Goal: Book appointment/travel/reservation

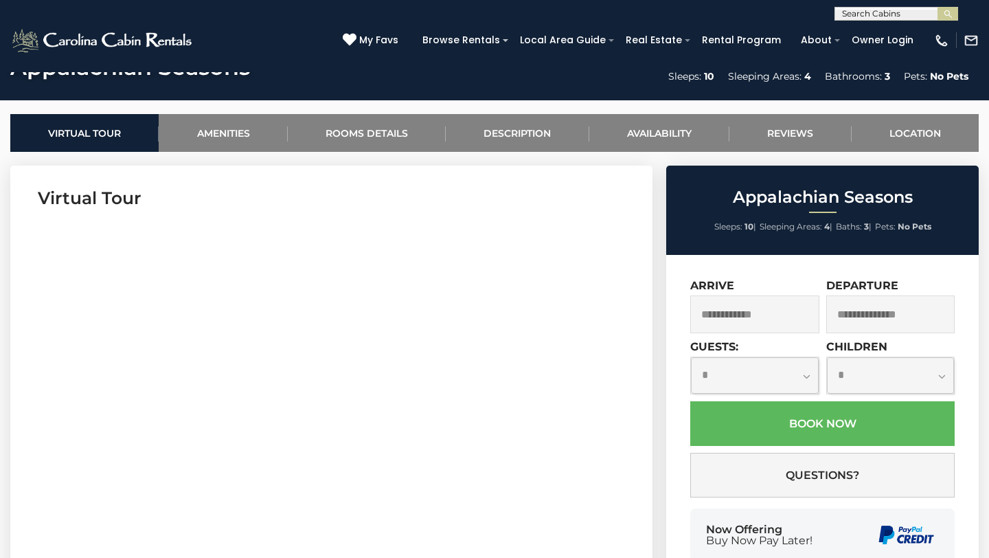
scroll to position [507, 0]
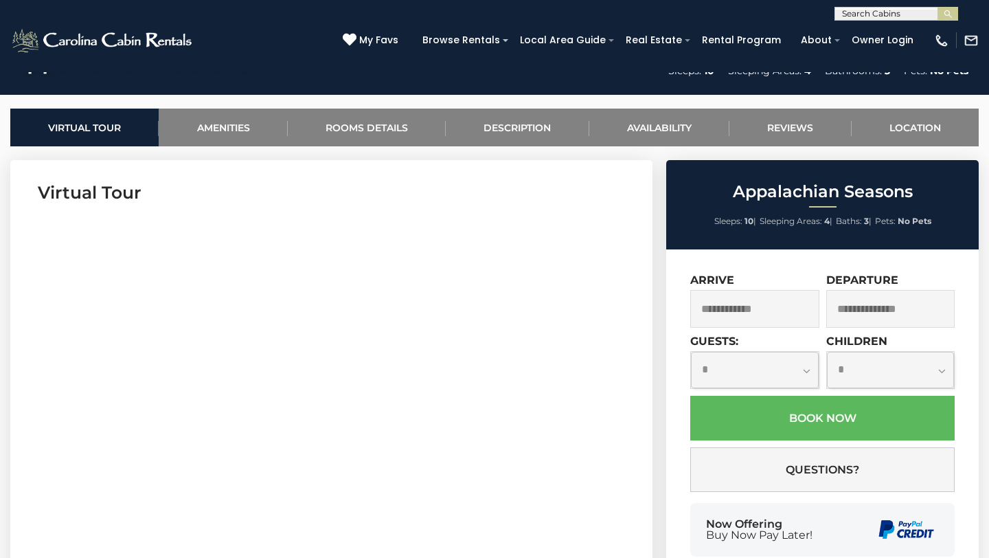
click at [725, 304] on input "text" at bounding box center [754, 309] width 129 height 38
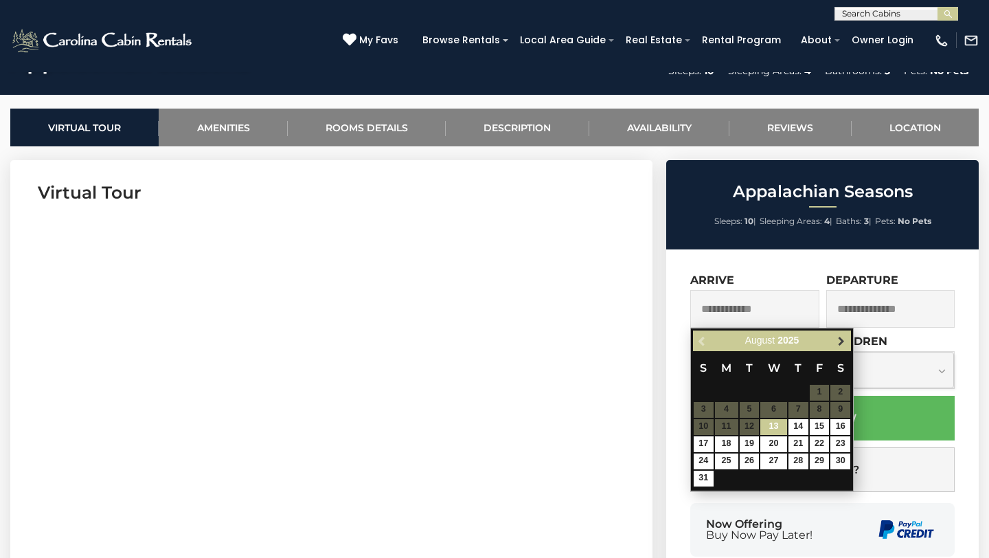
click at [837, 340] on span "Next" at bounding box center [841, 340] width 11 height 11
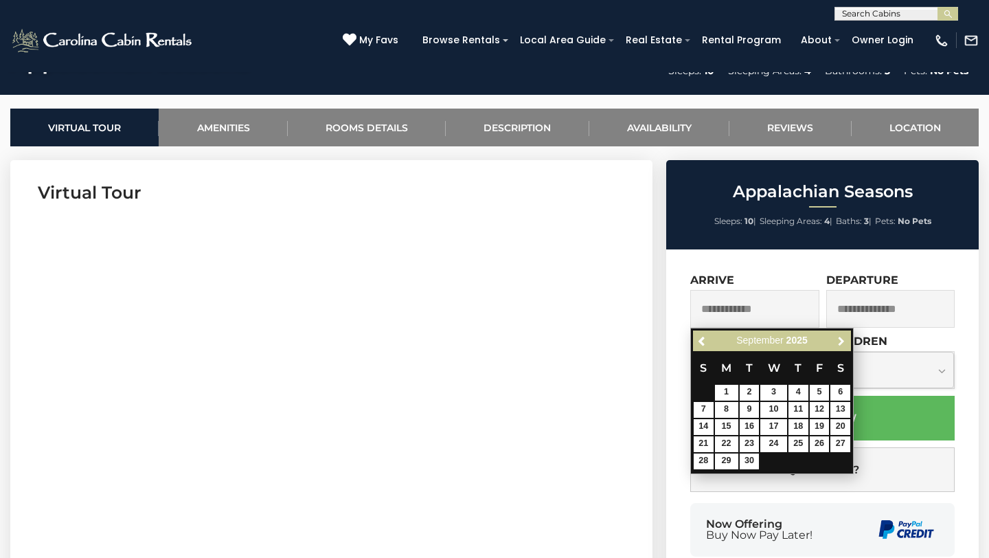
click at [837, 340] on span "Next" at bounding box center [841, 340] width 11 height 11
click at [842, 346] on span "Next" at bounding box center [841, 340] width 11 height 11
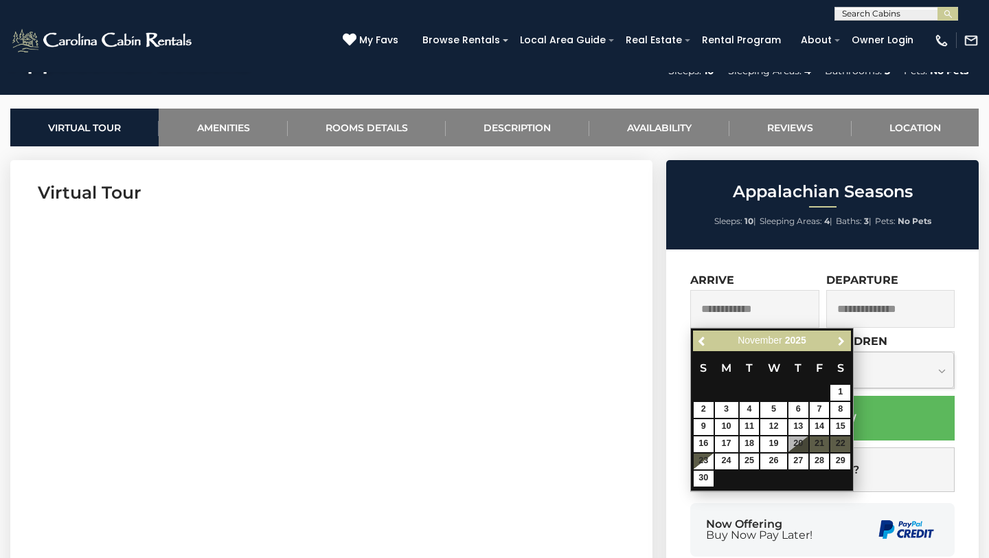
click at [842, 346] on span "Next" at bounding box center [841, 340] width 11 height 11
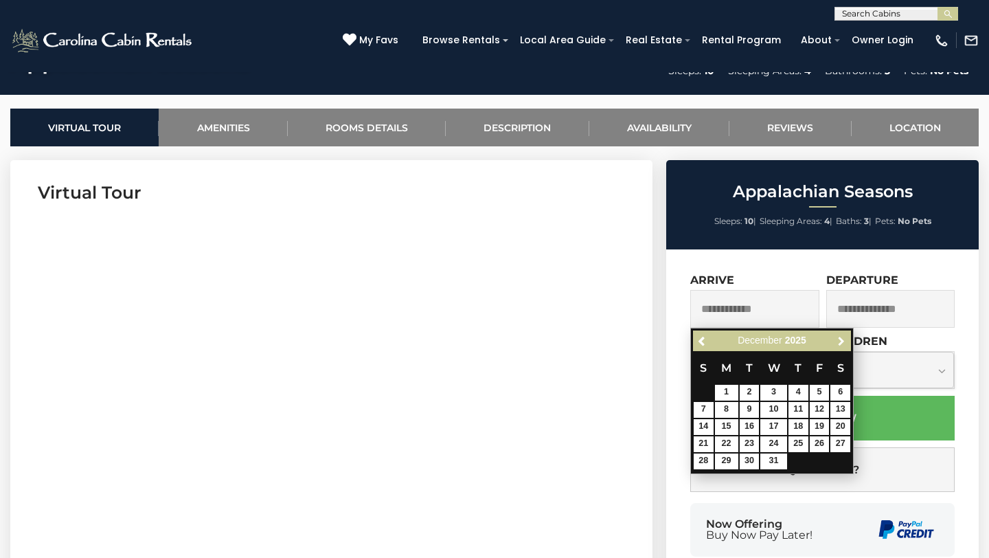
click at [842, 346] on span "Next" at bounding box center [841, 340] width 11 height 11
click at [699, 335] on span "Previous" at bounding box center [702, 340] width 11 height 11
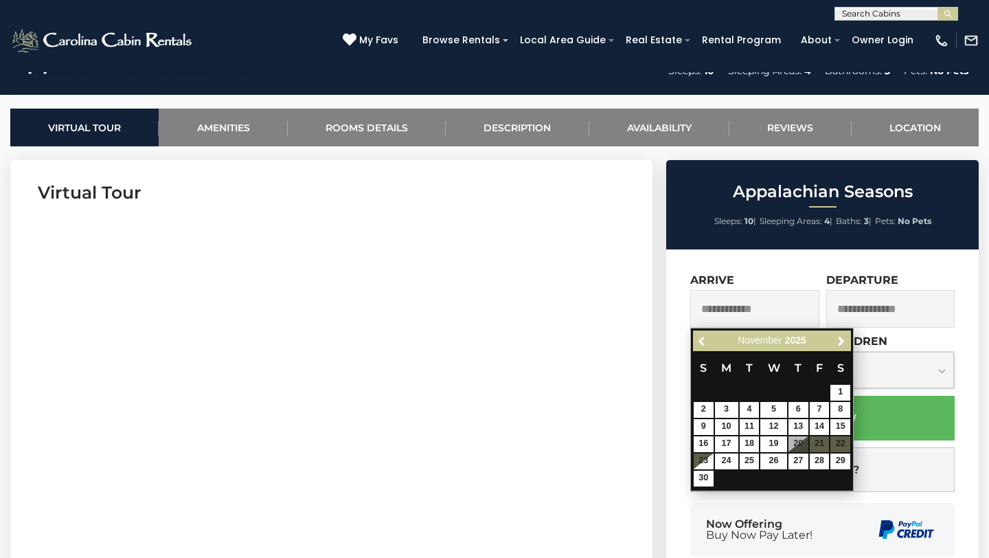
click at [699, 335] on span "Previous" at bounding box center [702, 340] width 11 height 11
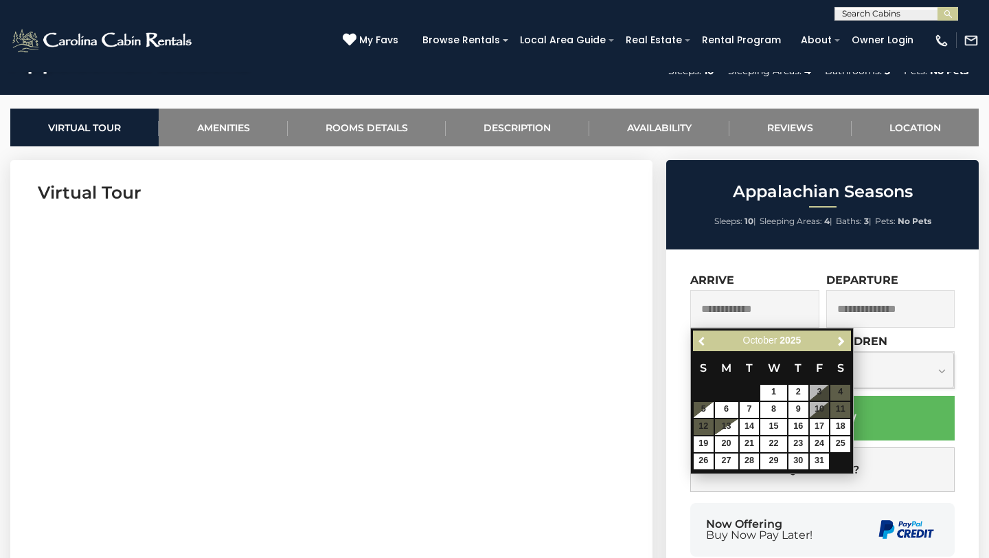
click at [699, 335] on span "Previous" at bounding box center [702, 340] width 11 height 11
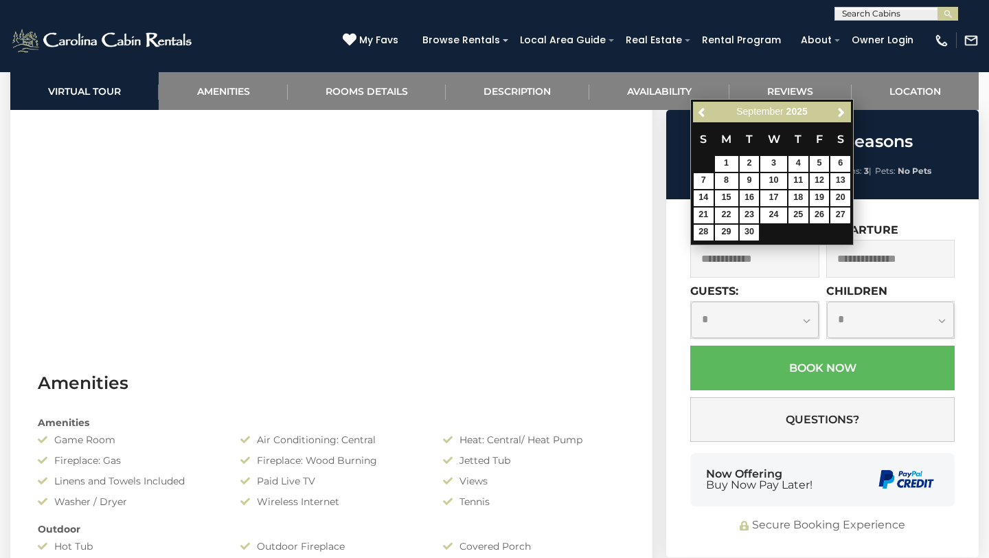
scroll to position [0, 0]
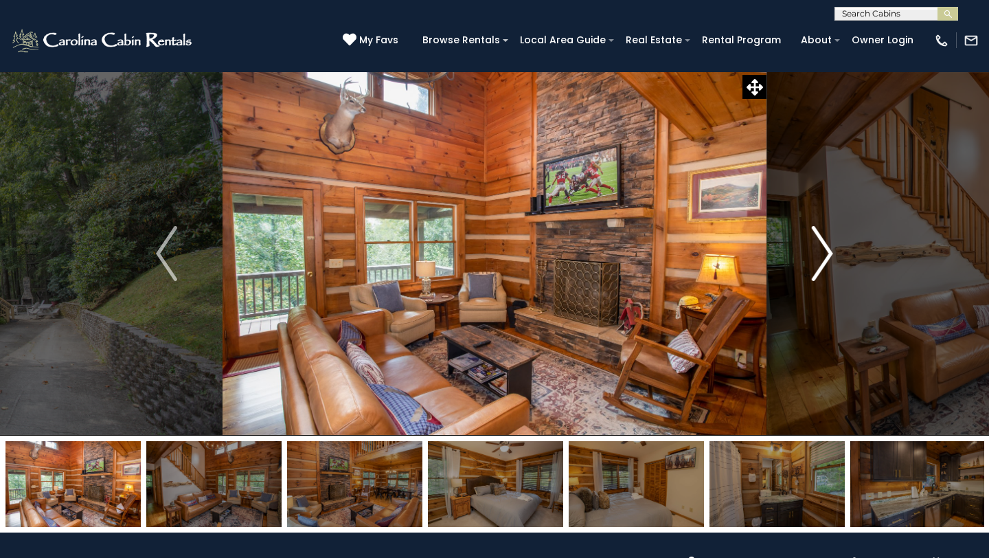
click at [831, 258] on img "Next" at bounding box center [822, 253] width 21 height 55
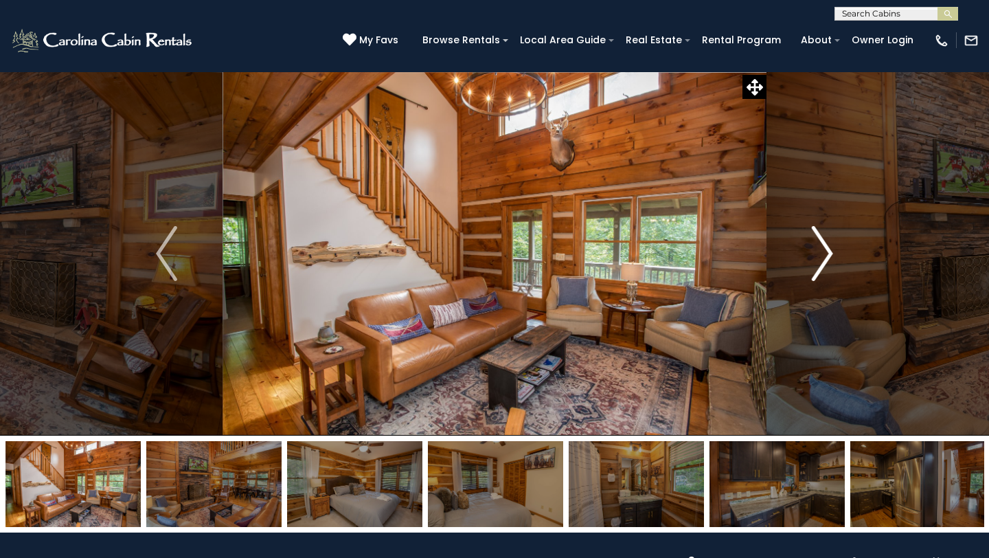
scroll to position [537, 0]
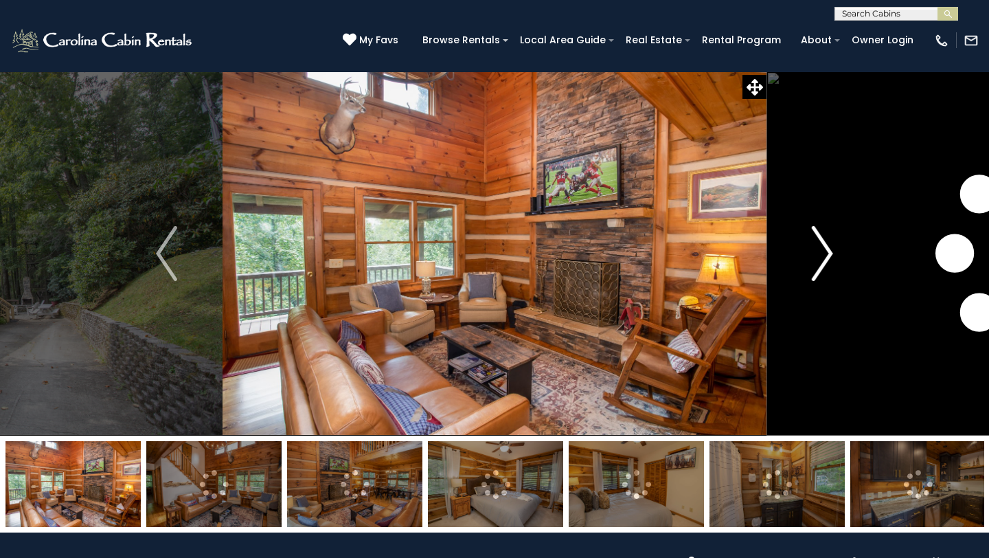
click at [824, 248] on img "Next" at bounding box center [822, 253] width 21 height 55
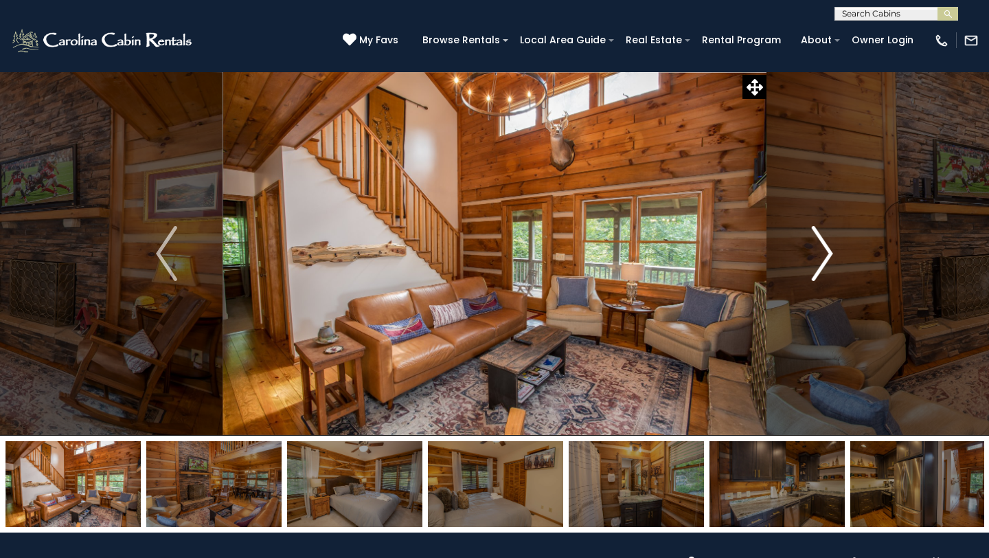
click at [824, 248] on img "Next" at bounding box center [822, 253] width 21 height 55
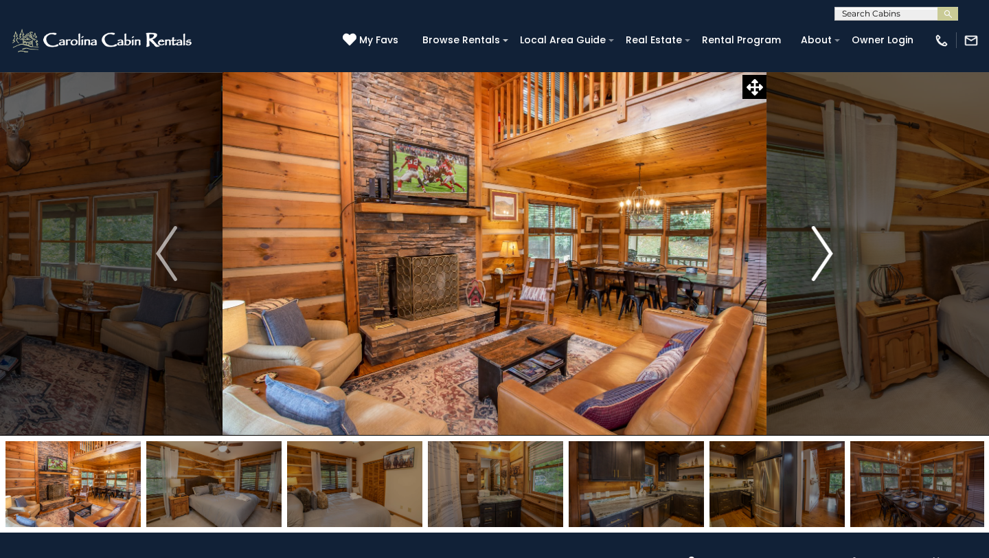
click at [824, 248] on img "Next" at bounding box center [822, 253] width 21 height 55
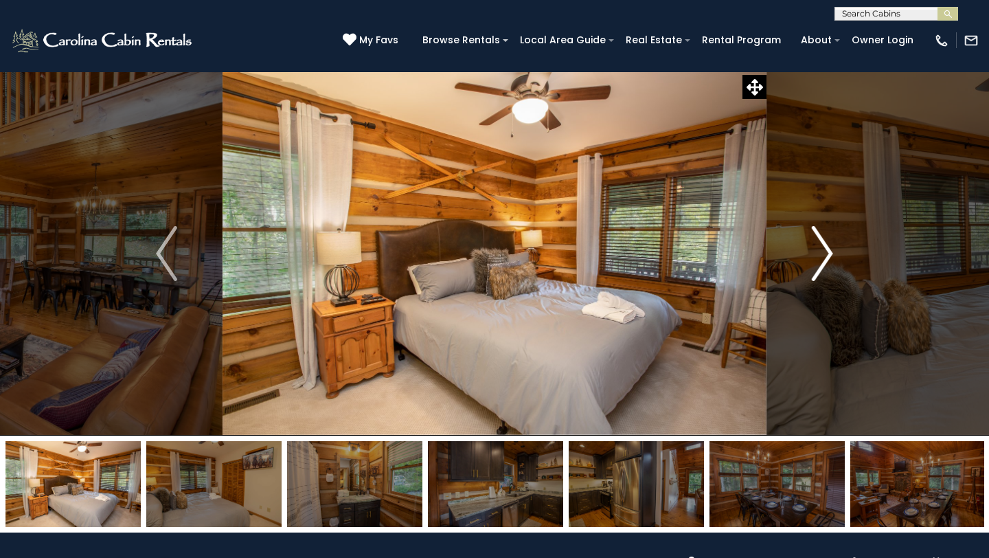
click at [824, 248] on img "Next" at bounding box center [822, 253] width 21 height 55
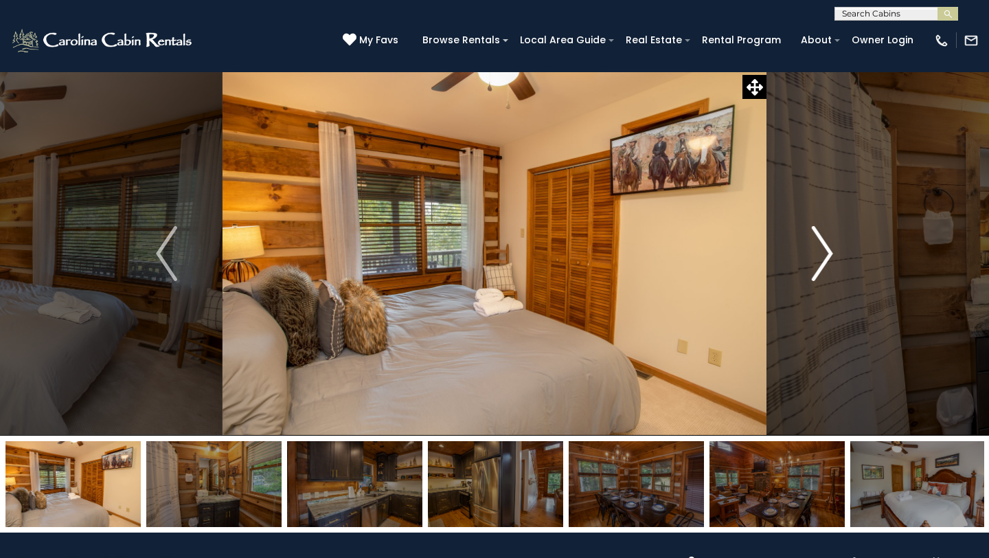
click at [824, 248] on img "Next" at bounding box center [822, 253] width 21 height 55
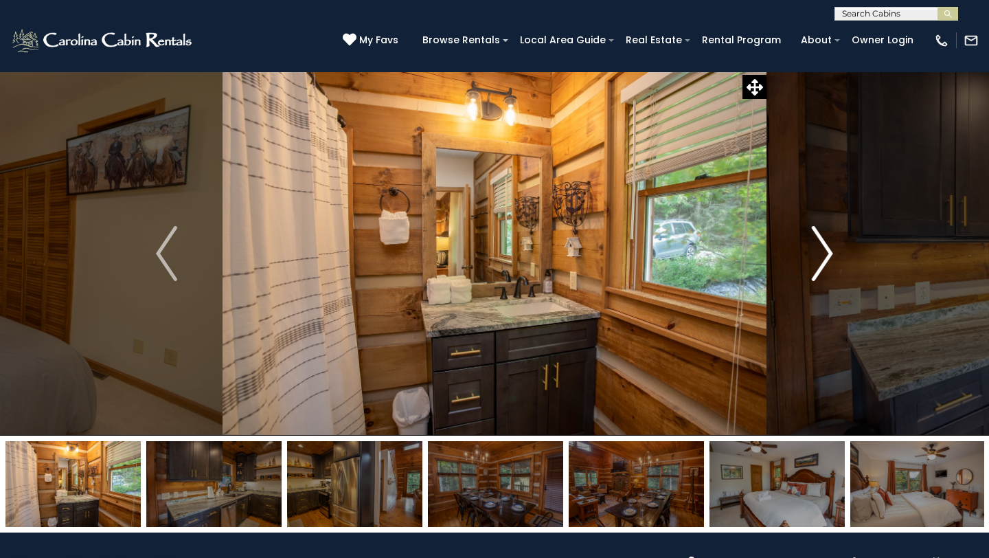
click at [824, 248] on img "Next" at bounding box center [822, 253] width 21 height 55
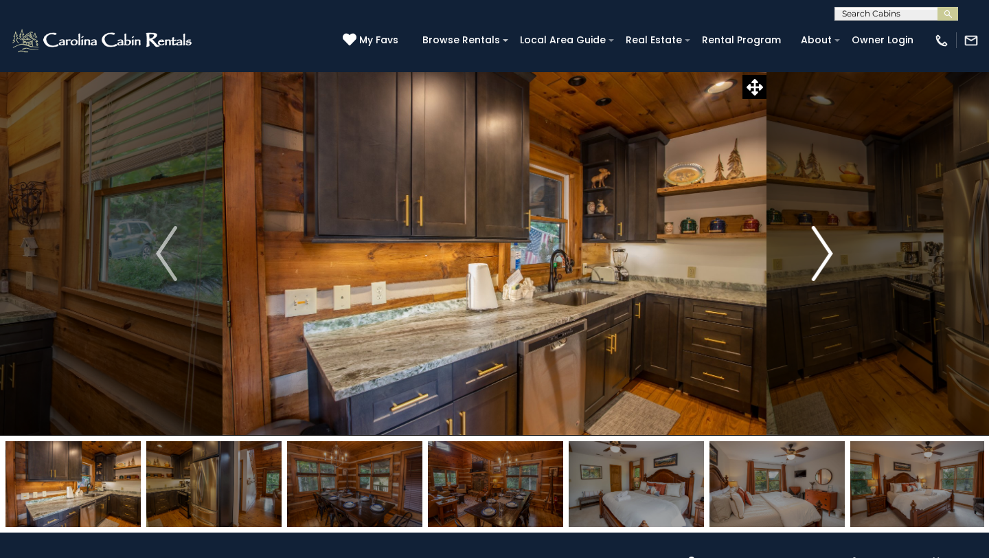
click at [824, 248] on img "Next" at bounding box center [822, 253] width 21 height 55
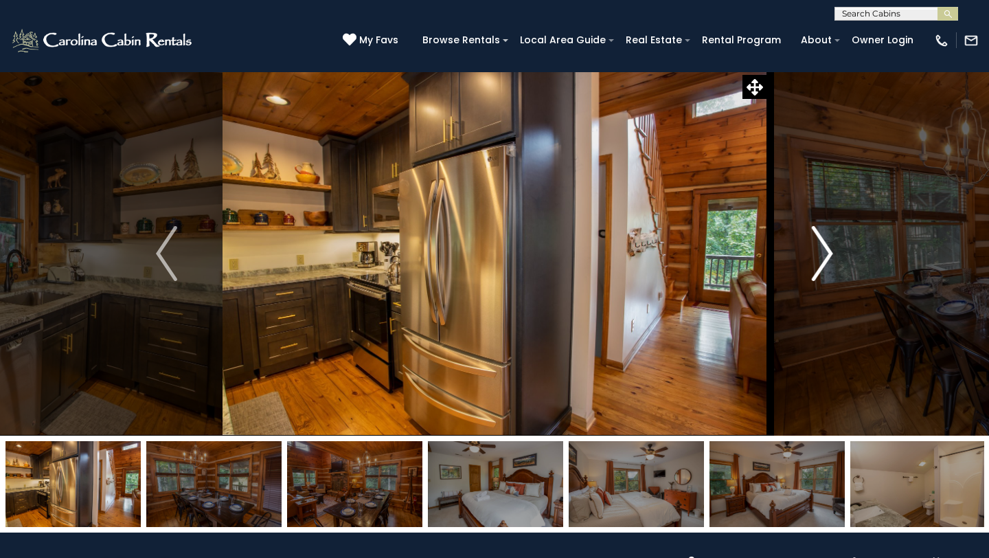
click at [824, 248] on img "Next" at bounding box center [822, 253] width 21 height 55
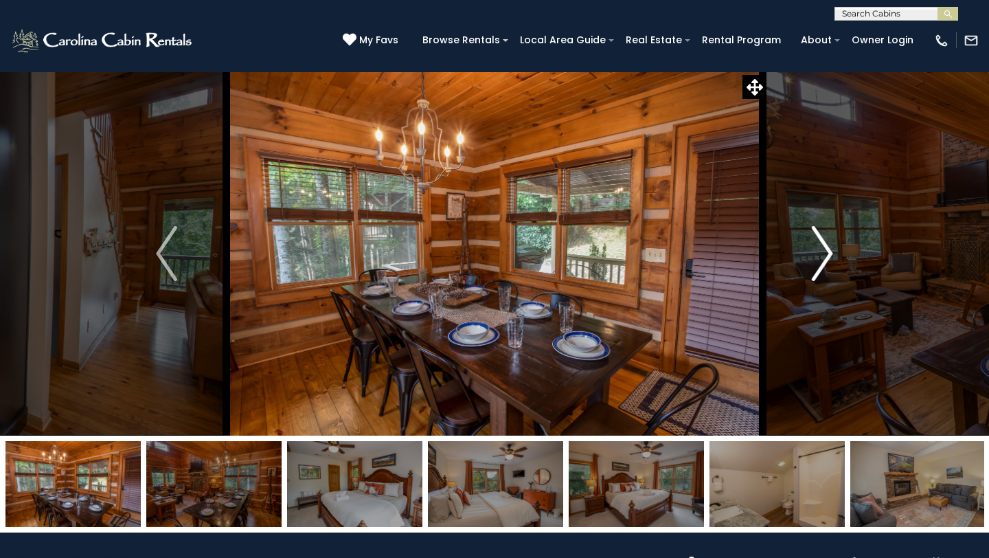
click at [824, 248] on img "Next" at bounding box center [822, 253] width 21 height 55
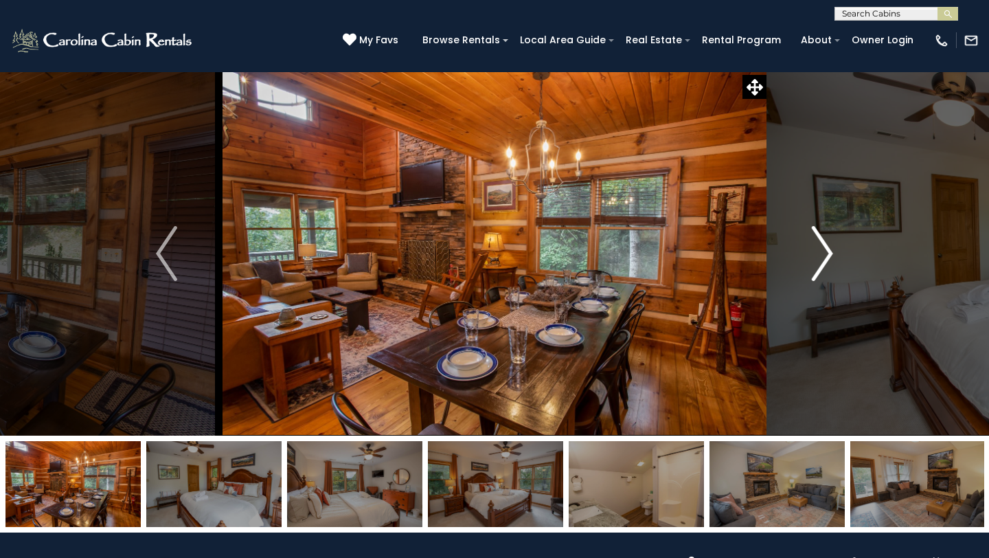
click at [824, 248] on img "Next" at bounding box center [822, 253] width 21 height 55
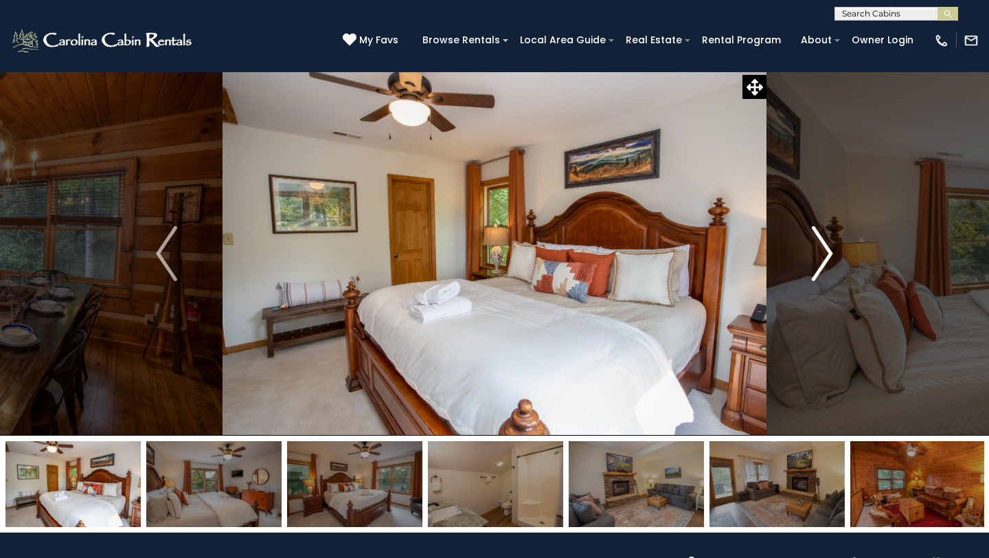
click at [824, 248] on img "Next" at bounding box center [822, 253] width 21 height 55
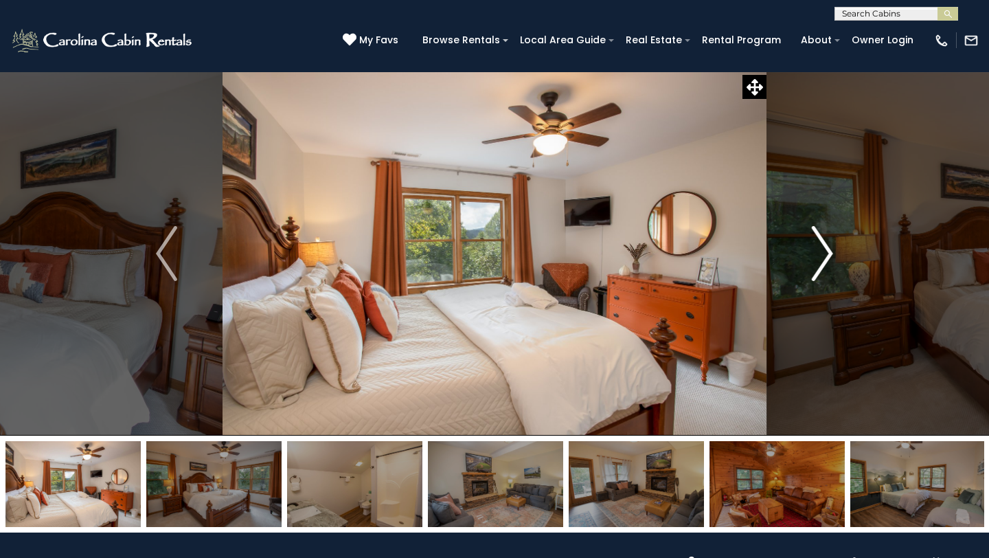
click at [824, 248] on img "Next" at bounding box center [822, 253] width 21 height 55
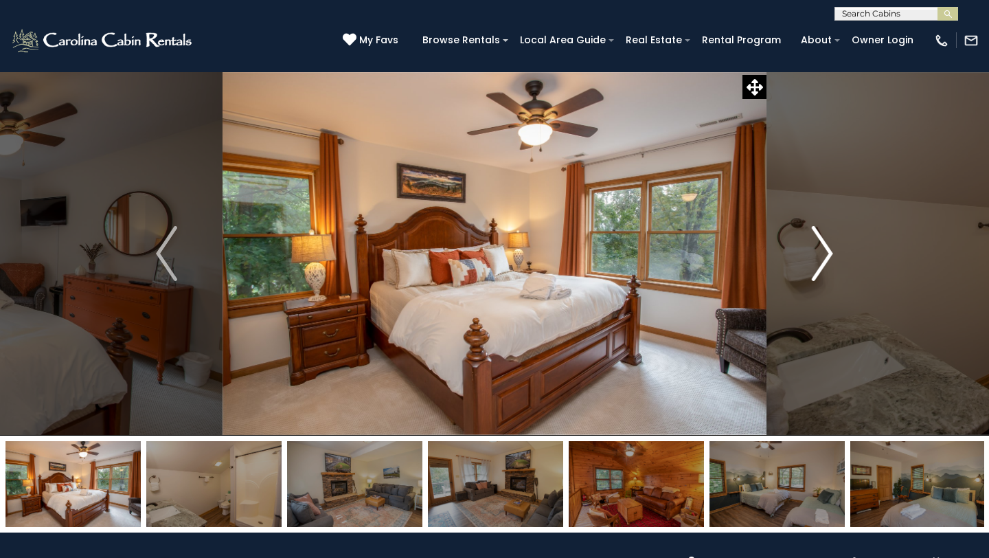
click at [824, 248] on img "Next" at bounding box center [822, 253] width 21 height 55
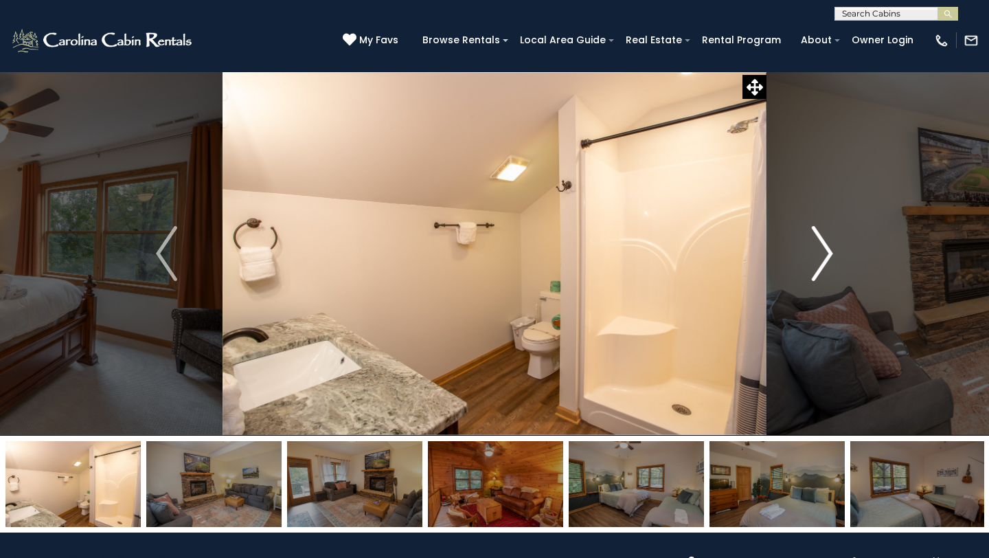
click at [824, 248] on img "Next" at bounding box center [822, 253] width 21 height 55
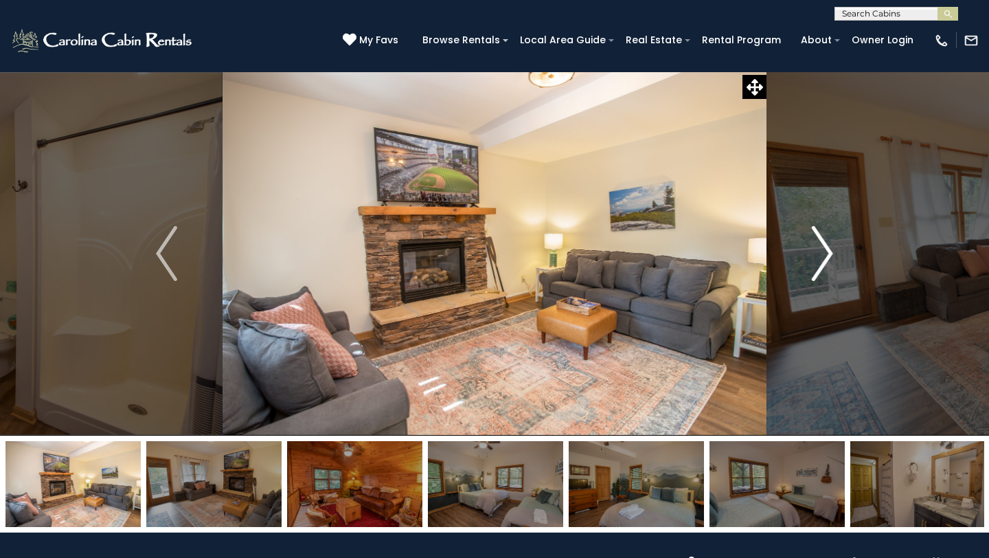
click at [824, 248] on img "Next" at bounding box center [822, 253] width 21 height 55
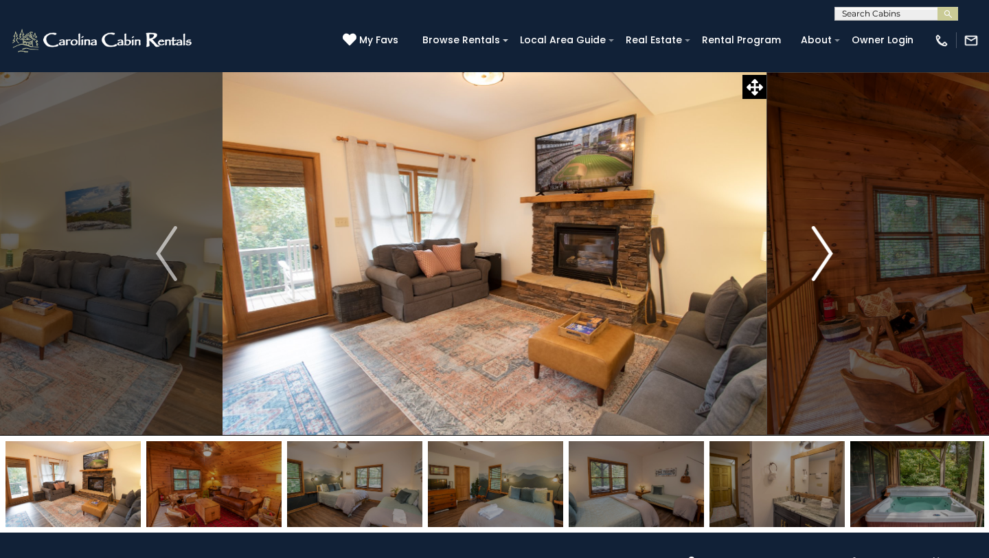
click at [824, 248] on img "Next" at bounding box center [822, 253] width 21 height 55
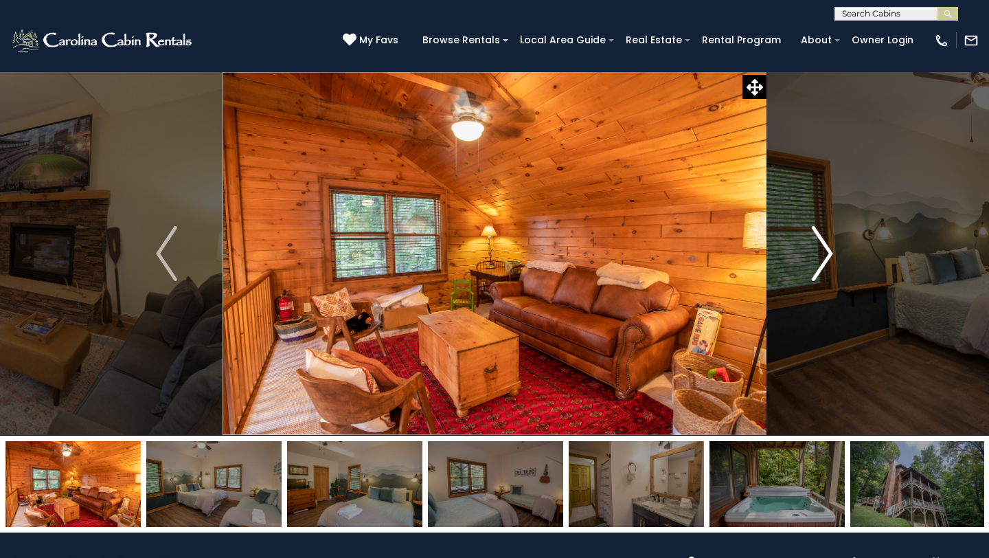
click at [824, 248] on img "Next" at bounding box center [822, 253] width 21 height 55
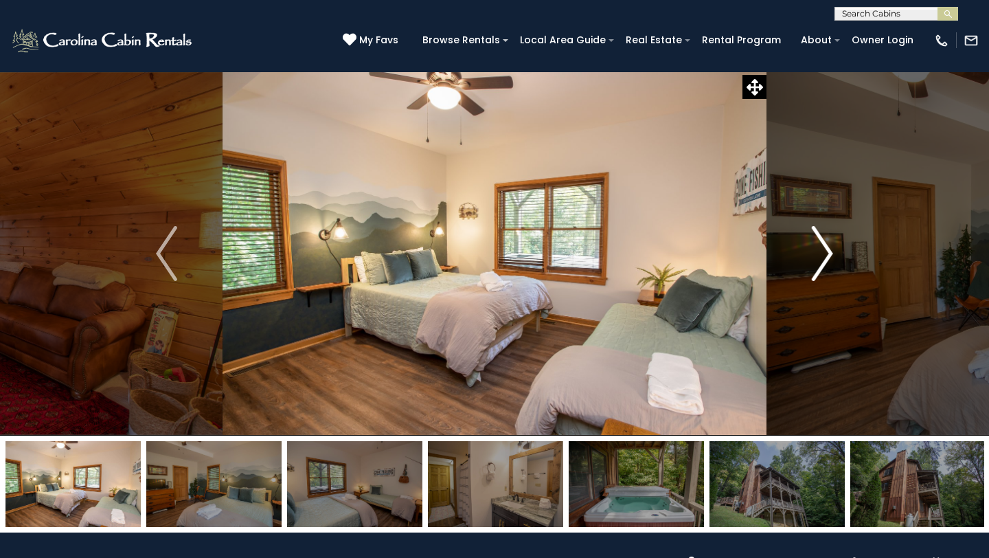
click at [824, 248] on img "Next" at bounding box center [822, 253] width 21 height 55
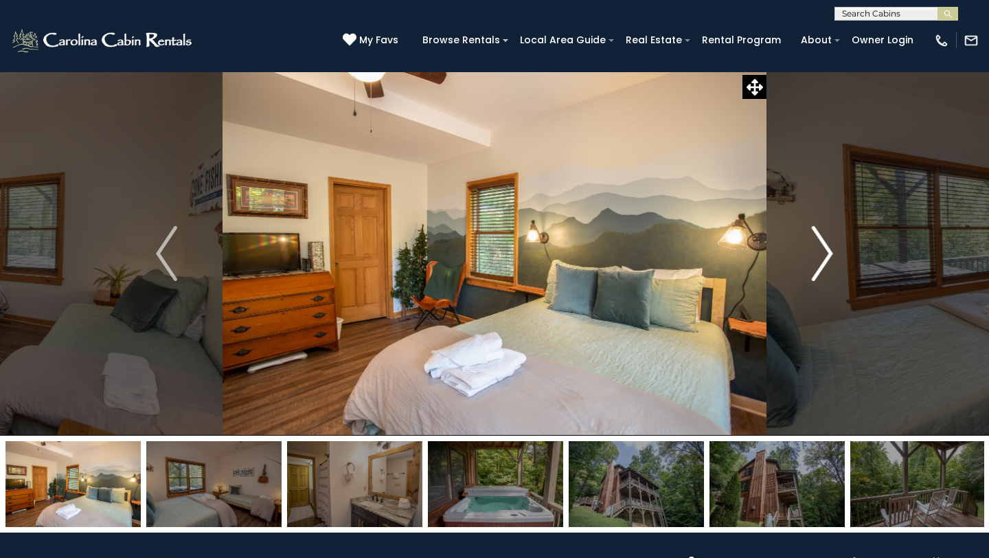
click at [824, 248] on img "Next" at bounding box center [822, 253] width 21 height 55
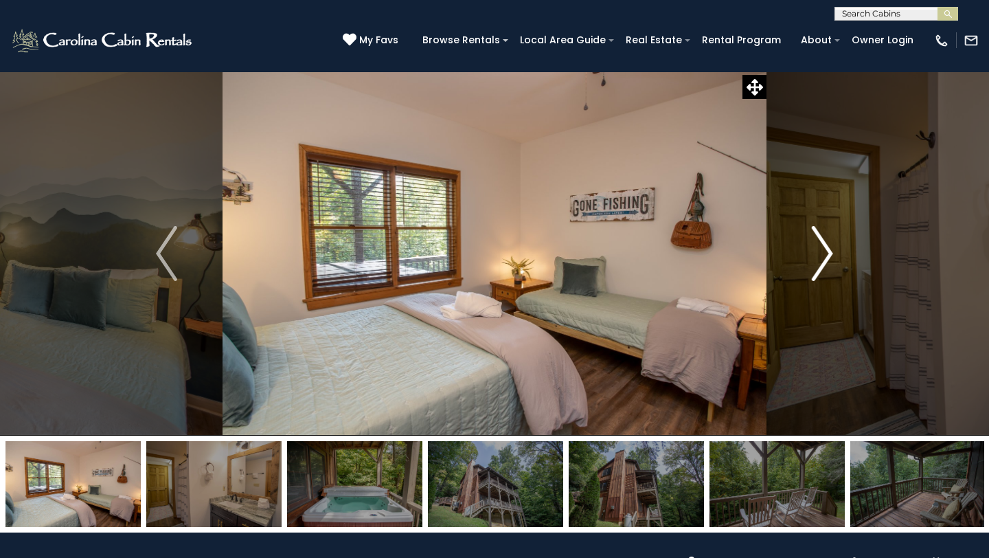
click at [824, 248] on img "Next" at bounding box center [822, 253] width 21 height 55
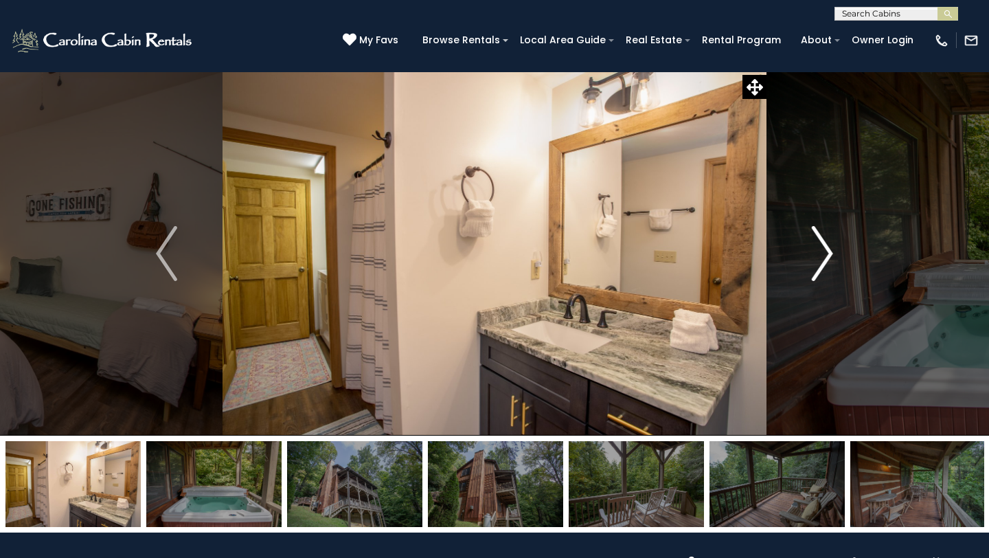
click at [824, 248] on img "Next" at bounding box center [822, 253] width 21 height 55
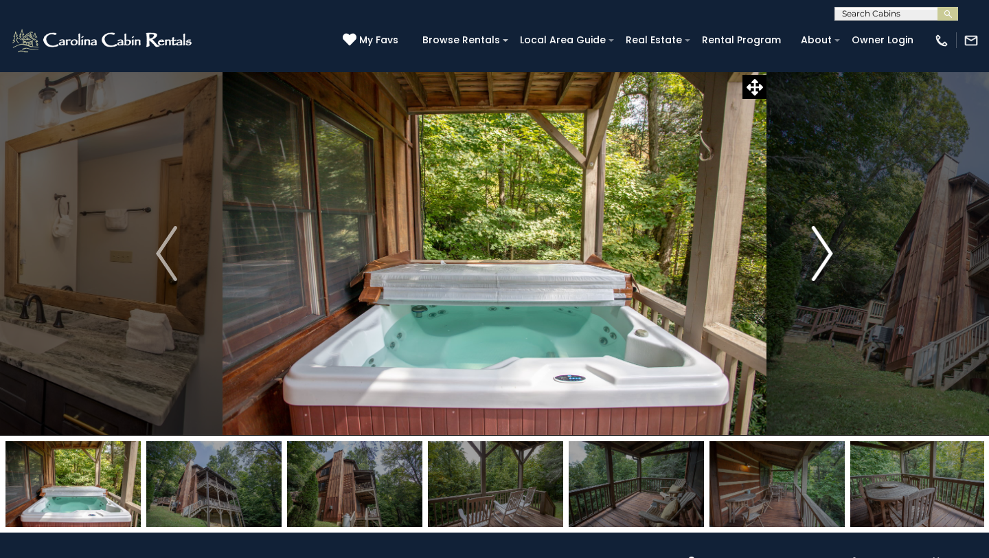
click at [824, 248] on img "Next" at bounding box center [822, 253] width 21 height 55
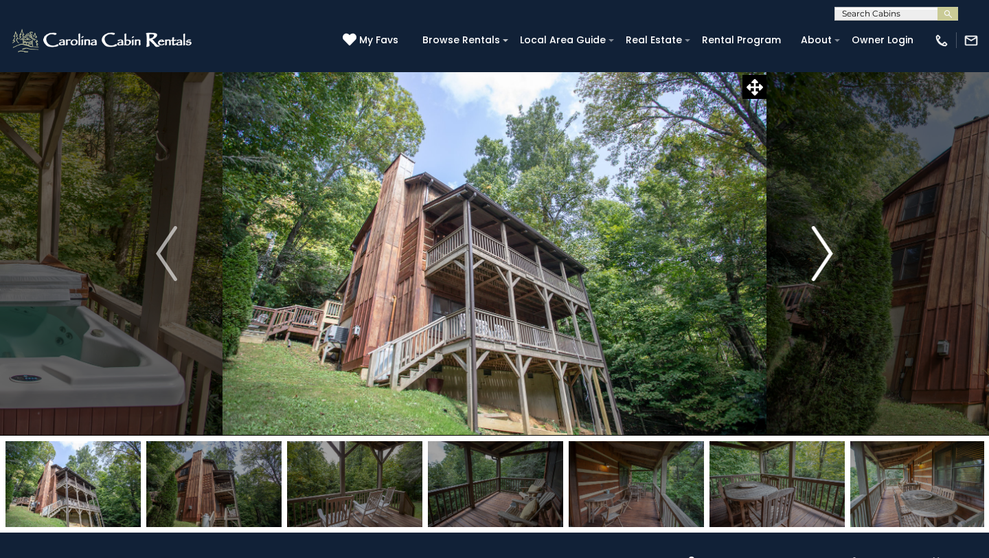
click at [824, 248] on img "Next" at bounding box center [822, 253] width 21 height 55
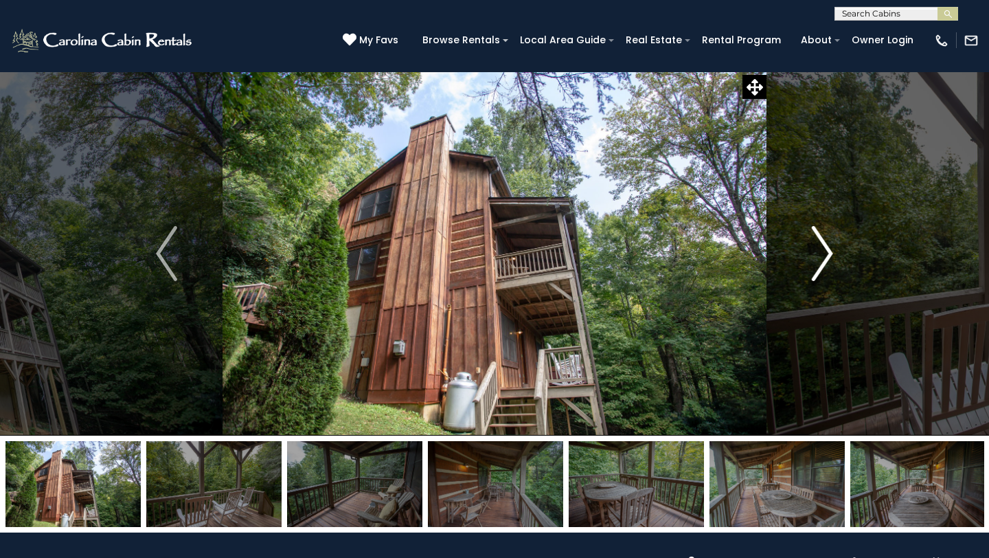
click at [824, 248] on img "Next" at bounding box center [822, 253] width 21 height 55
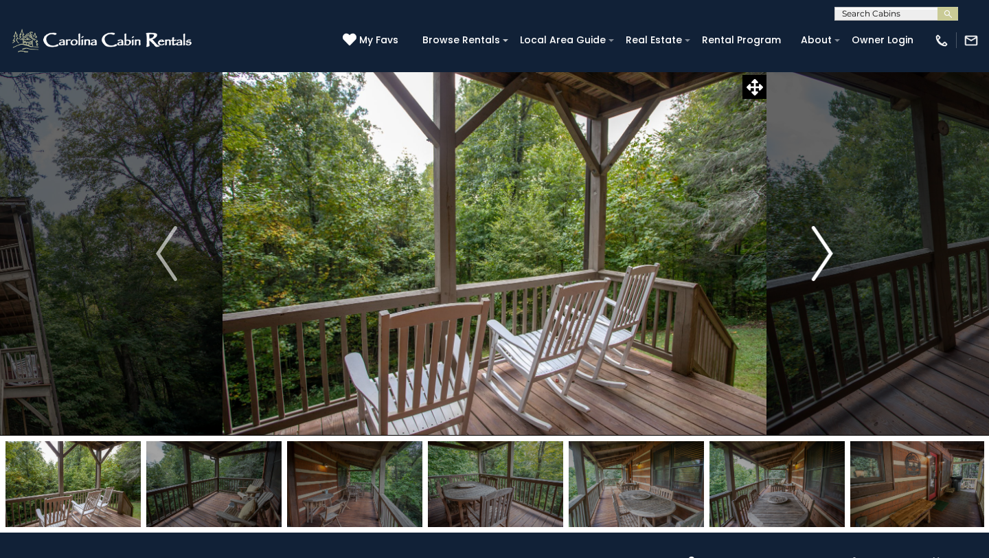
click at [824, 248] on img "Next" at bounding box center [822, 253] width 21 height 55
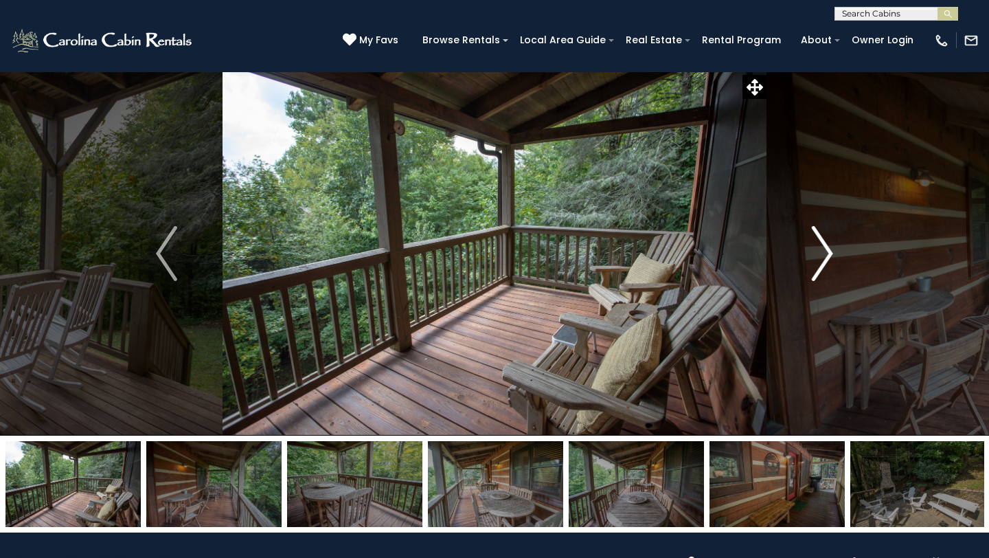
click at [824, 248] on img "Next" at bounding box center [822, 253] width 21 height 55
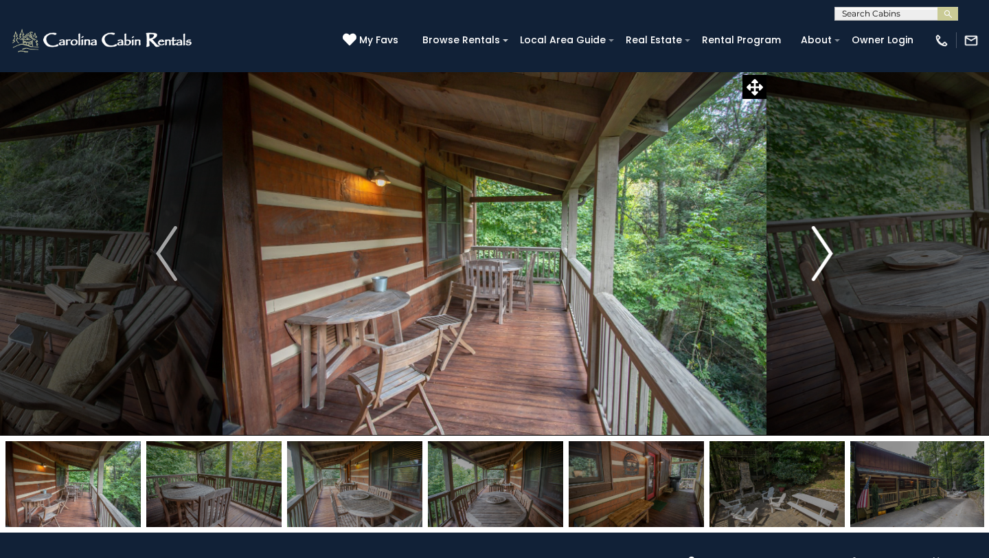
click at [824, 248] on img "Next" at bounding box center [822, 253] width 21 height 55
